Goal: Use online tool/utility: Utilize a website feature to perform a specific function

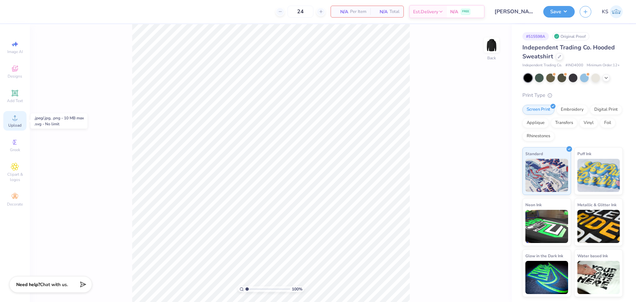
click at [13, 117] on icon at bounding box center [15, 118] width 8 height 8
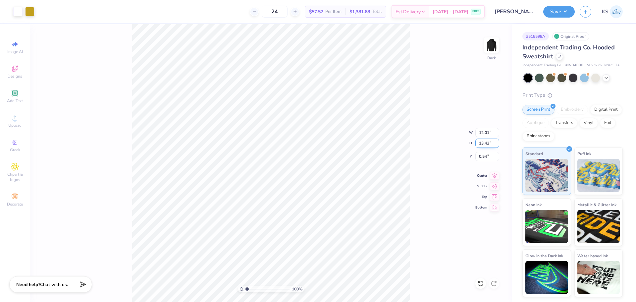
click at [485, 143] on input "13.43" at bounding box center [487, 142] width 24 height 9
type input "10.5"
type input "9.39"
type input "10.50"
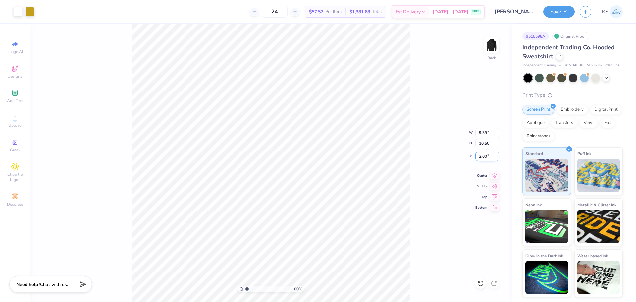
click at [487, 157] on input "2.00" at bounding box center [487, 156] width 24 height 9
click at [494, 172] on icon at bounding box center [494, 175] width 9 height 8
click at [489, 157] on input "2.00" at bounding box center [487, 156] width 24 height 9
type input "1.50"
drag, startPoint x: 252, startPoint y: 287, endPoint x: 256, endPoint y: 289, distance: 4.5
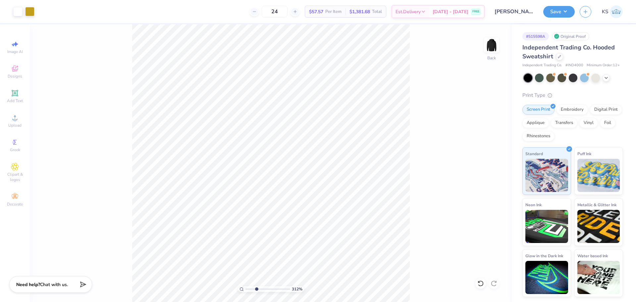
click at [256, 289] on input "range" at bounding box center [267, 289] width 45 height 6
click at [253, 287] on input "range" at bounding box center [267, 289] width 45 height 6
drag, startPoint x: 252, startPoint y: 289, endPoint x: 198, endPoint y: 283, distance: 53.9
type input "1"
click at [245, 286] on input "range" at bounding box center [267, 289] width 45 height 6
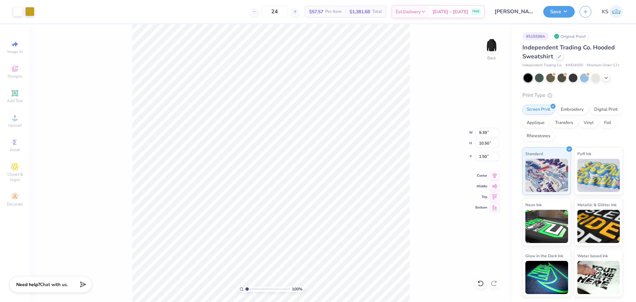
click at [566, 5] on div "Save KS" at bounding box center [589, 11] width 93 height 23
click at [566, 11] on button "Save" at bounding box center [558, 11] width 31 height 12
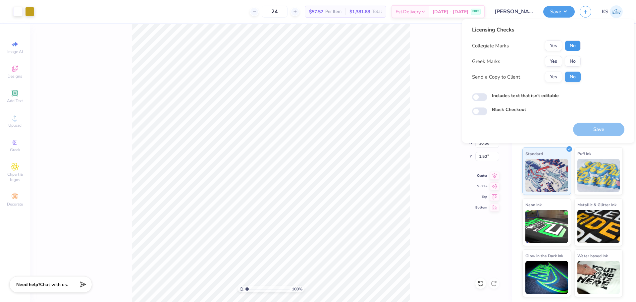
click at [570, 46] on button "No" at bounding box center [573, 45] width 16 height 11
click at [555, 58] on button "Yes" at bounding box center [553, 61] width 17 height 11
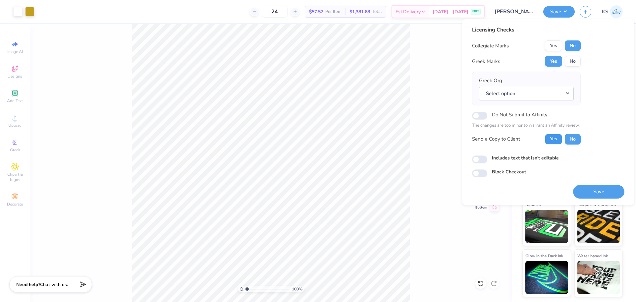
click at [556, 135] on button "Yes" at bounding box center [553, 139] width 17 height 11
click at [553, 95] on button "Select option" at bounding box center [526, 94] width 95 height 14
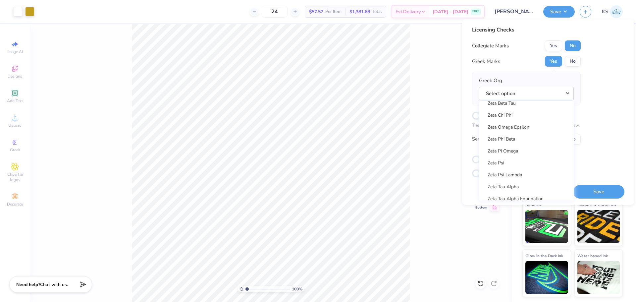
scroll to position [5199, 0]
click at [534, 146] on link "Zeta Tau Alpha" at bounding box center [526, 144] width 89 height 11
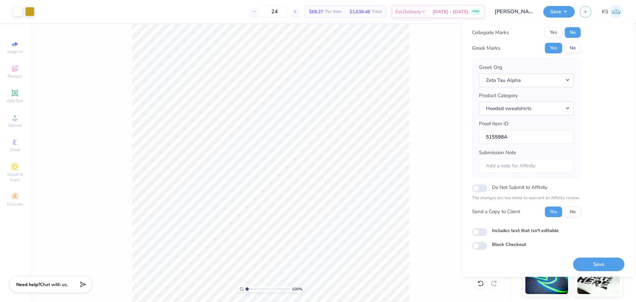
scroll to position [15, 0]
click at [585, 261] on button "Save" at bounding box center [598, 264] width 51 height 14
